Goal: Check status: Check status

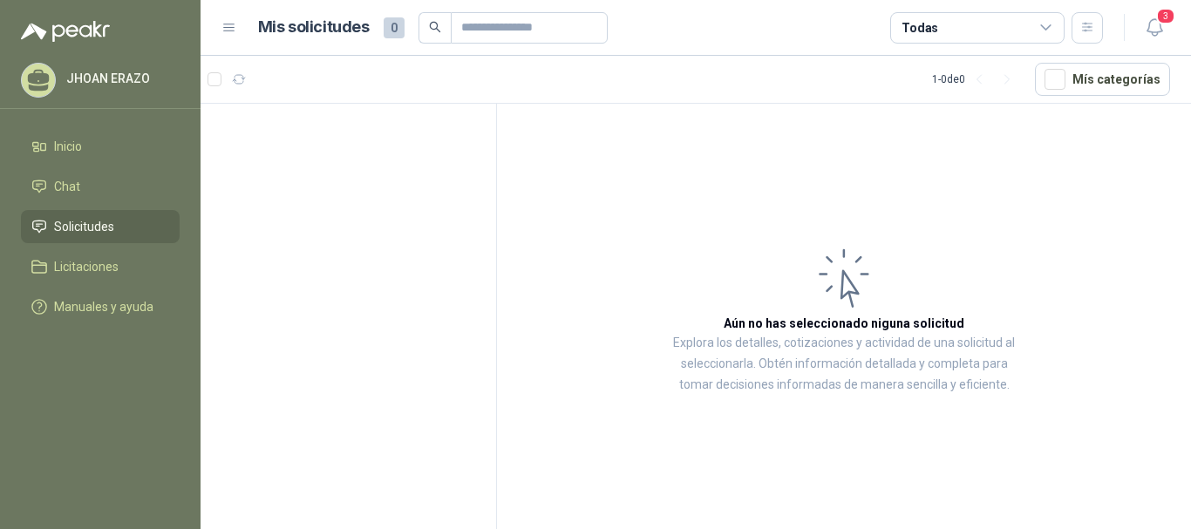
click at [103, 227] on span "Solicitudes" at bounding box center [84, 226] width 60 height 19
click at [105, 155] on li "Inicio" at bounding box center [100, 146] width 138 height 19
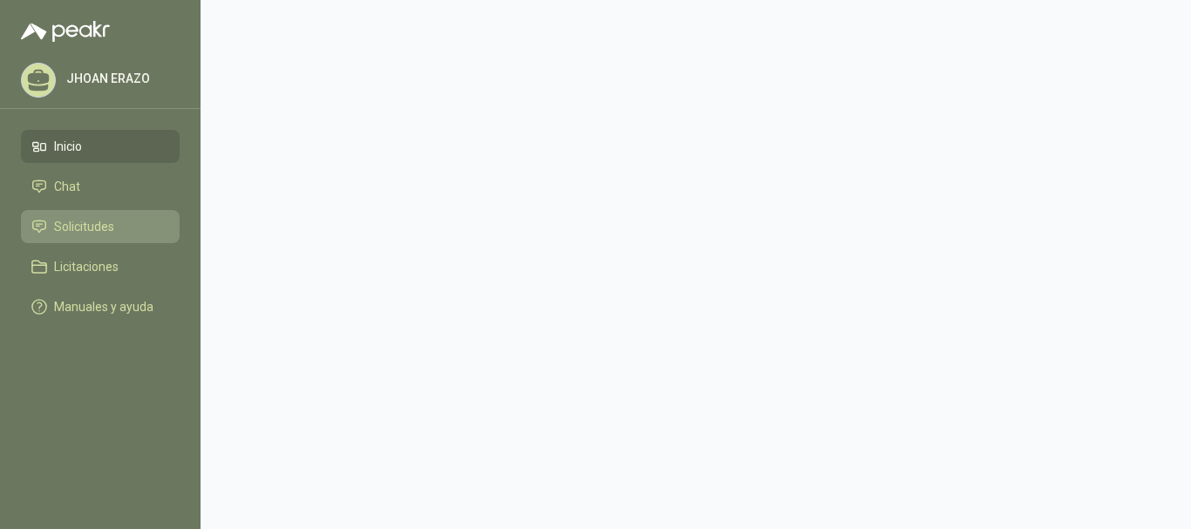
click at [71, 230] on span "Solicitudes" at bounding box center [84, 226] width 60 height 19
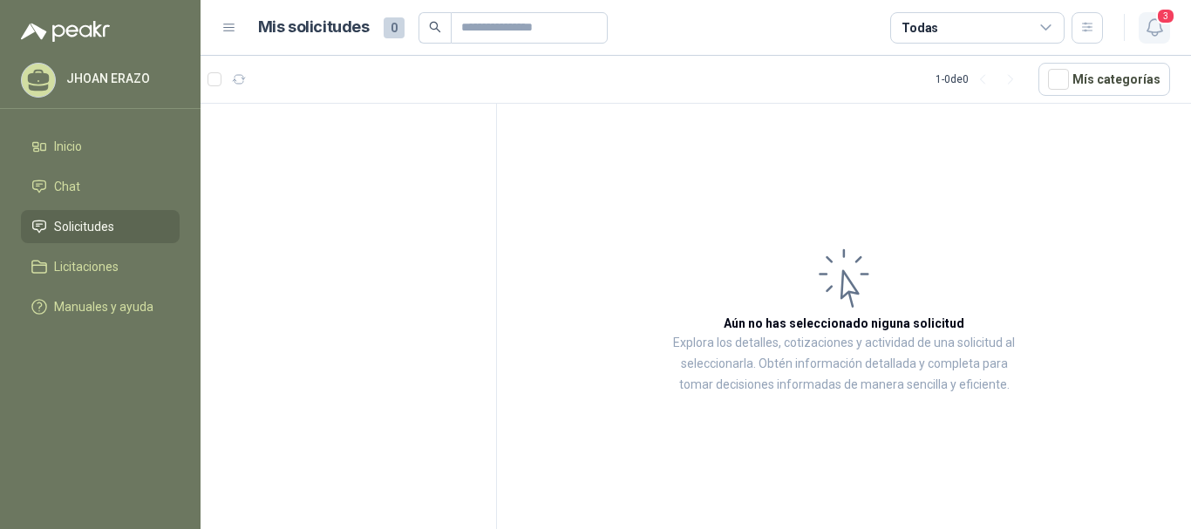
click at [1156, 26] on icon "button" at bounding box center [1155, 28] width 22 height 22
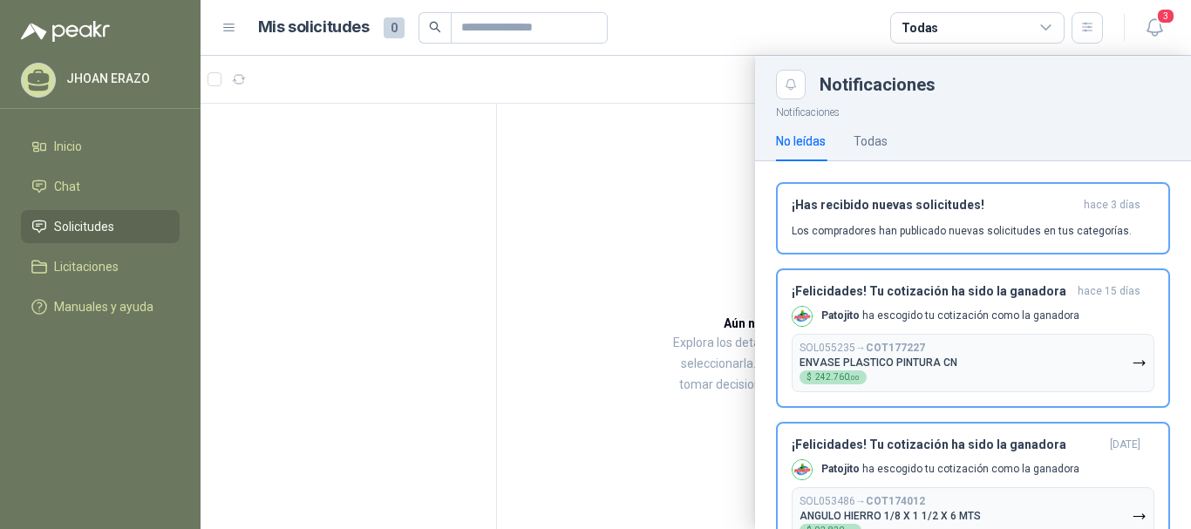
click at [305, 32] on h1 "Mis solicitudes" at bounding box center [314, 27] width 112 height 25
click at [74, 217] on span "Solicitudes" at bounding box center [84, 226] width 60 height 19
click at [73, 216] on link "Solicitudes" at bounding box center [100, 226] width 159 height 33
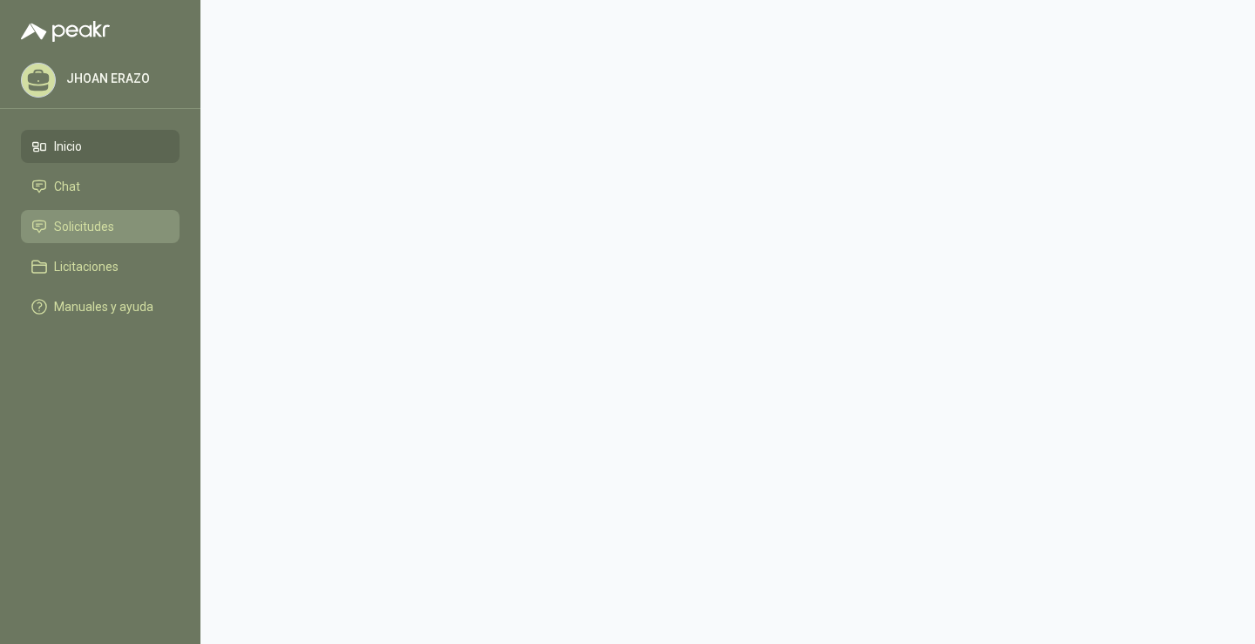
click at [101, 227] on span "Solicitudes" at bounding box center [84, 226] width 60 height 19
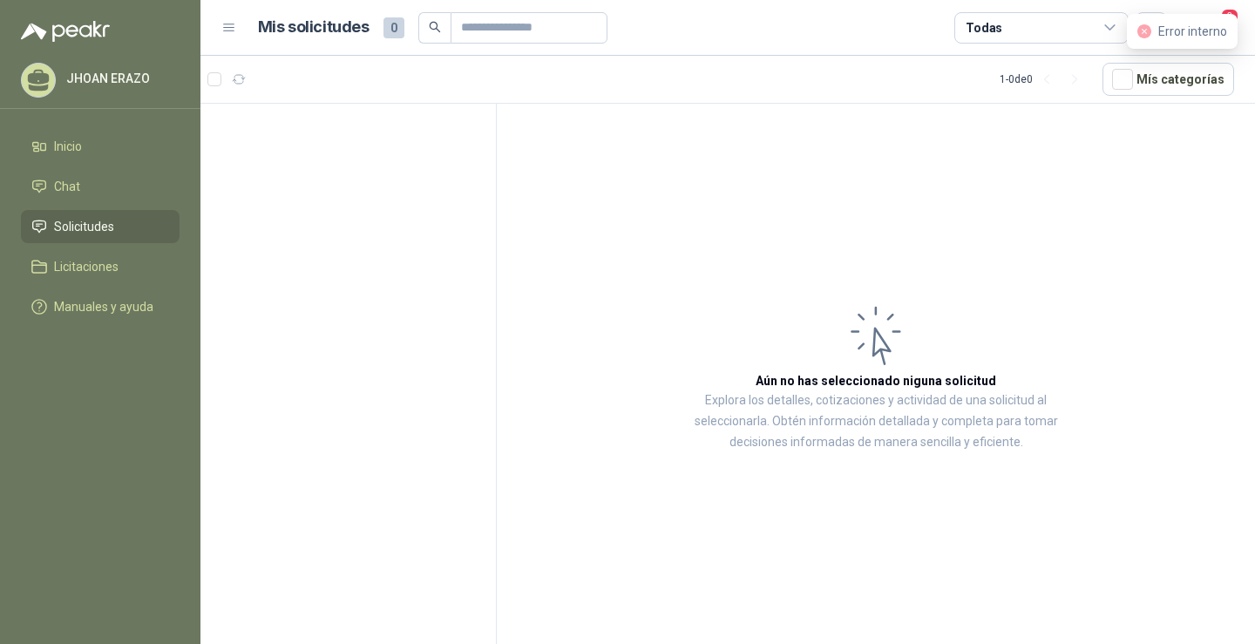
click at [1189, 31] on span "Error interno" at bounding box center [1192, 31] width 69 height 14
click at [1145, 31] on icon "close-circle" at bounding box center [1144, 31] width 14 height 14
click at [1145, 30] on icon "close-circle" at bounding box center [1144, 31] width 14 height 14
